Goal: Find specific page/section: Find specific page/section

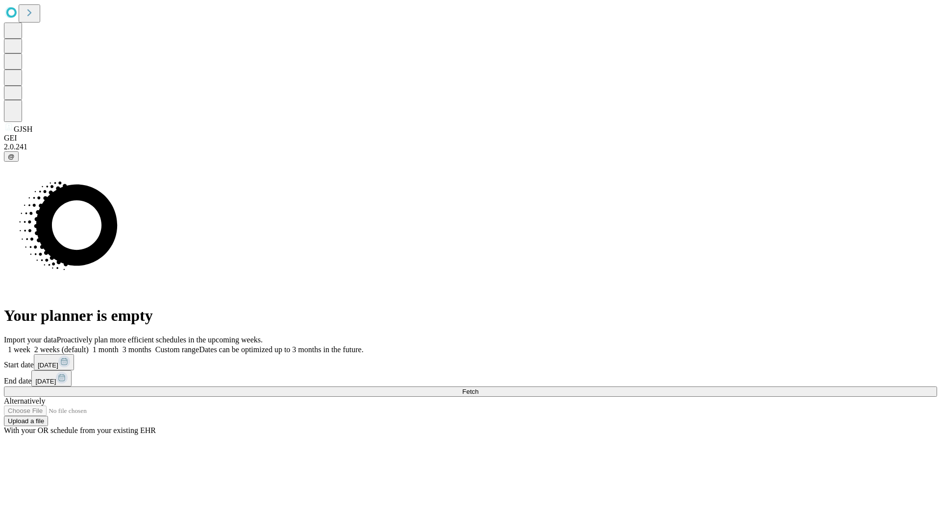
click at [478, 388] on span "Fetch" at bounding box center [470, 391] width 16 height 7
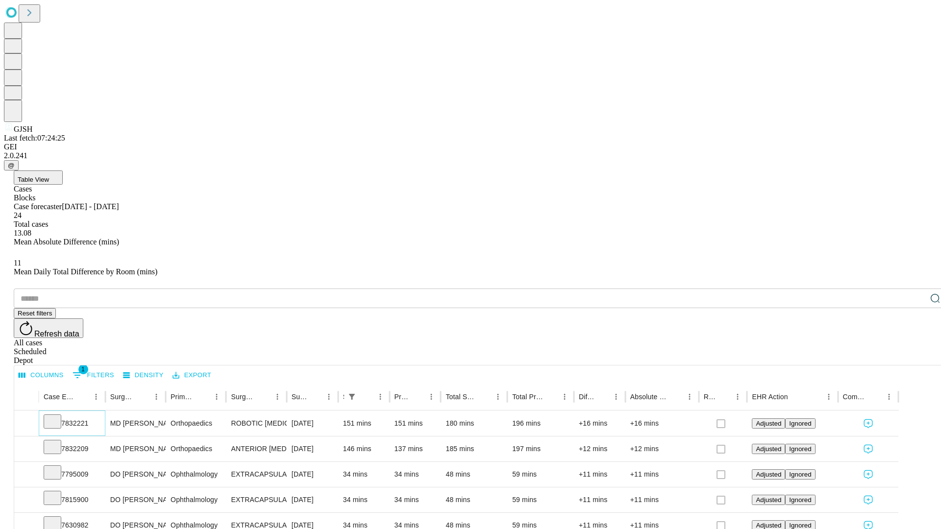
click at [57, 416] on icon at bounding box center [53, 421] width 10 height 10
